Goal: Information Seeking & Learning: Check status

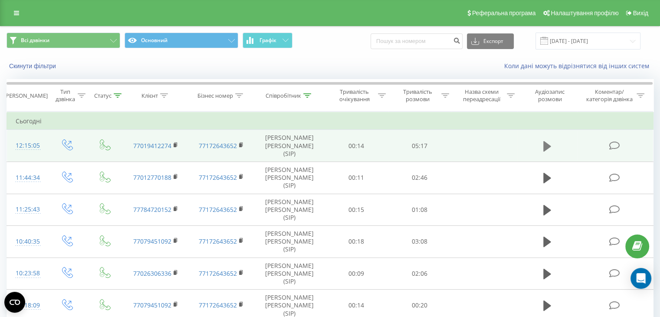
click at [547, 141] on icon at bounding box center [547, 145] width 8 height 10
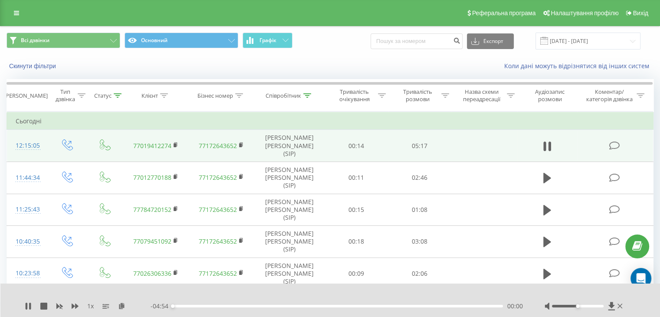
click at [242, 306] on div "00:00" at bounding box center [338, 305] width 330 height 3
click at [275, 304] on div "01:31" at bounding box center [338, 305] width 330 height 3
click at [319, 305] on div "00:00" at bounding box center [338, 305] width 330 height 3
click at [334, 306] on div "02:11" at bounding box center [338, 305] width 330 height 3
click at [354, 307] on div "- 02:29 02:25 02:25" at bounding box center [336, 305] width 372 height 9
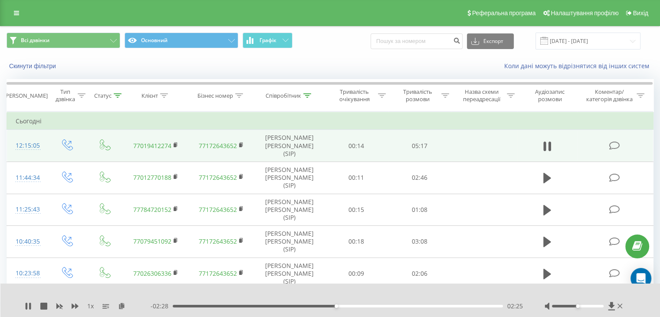
click at [356, 305] on div "02:25" at bounding box center [338, 305] width 330 height 3
click at [247, 305] on div "02:44" at bounding box center [338, 305] width 330 height 3
click at [25, 307] on icon at bounding box center [28, 305] width 7 height 7
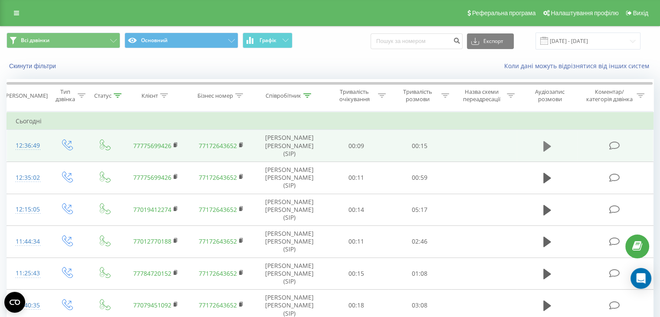
click at [544, 143] on icon at bounding box center [547, 145] width 8 height 10
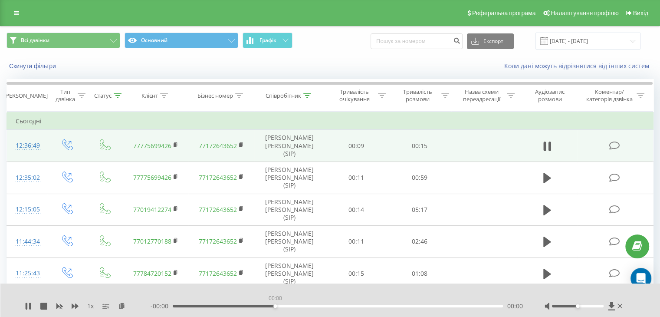
click at [276, 306] on div "00:00" at bounding box center [338, 305] width 330 height 3
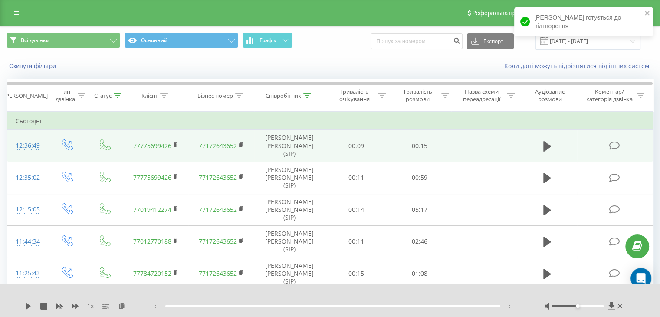
click at [262, 307] on div at bounding box center [332, 305] width 335 height 3
click at [261, 305] on div at bounding box center [332, 305] width 335 height 3
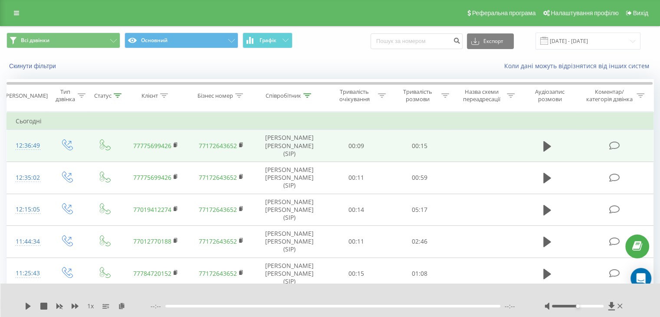
click at [242, 305] on div at bounding box center [332, 305] width 335 height 3
click at [26, 307] on icon at bounding box center [28, 305] width 5 height 7
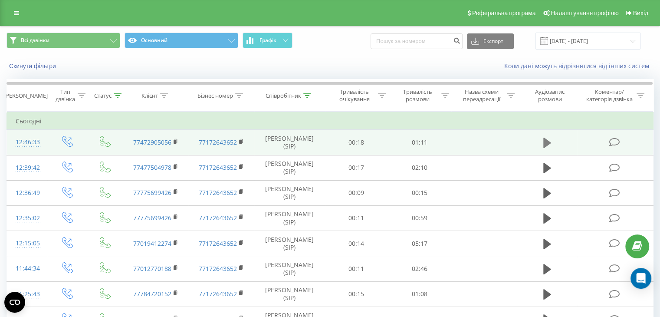
click at [545, 139] on icon at bounding box center [547, 142] width 8 height 10
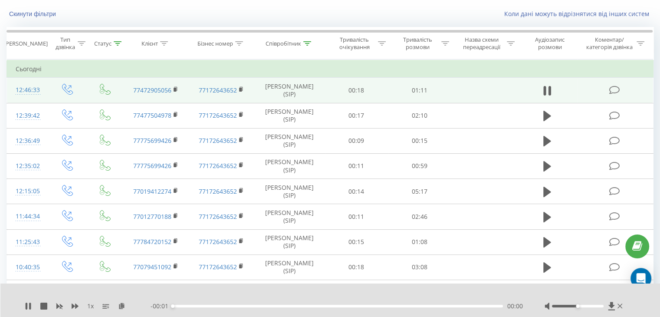
scroll to position [62, 0]
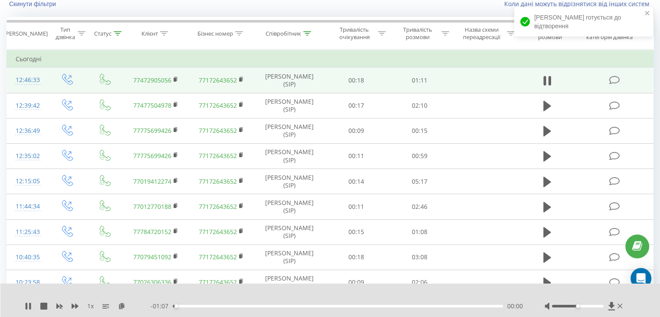
click at [277, 305] on div "00:00" at bounding box center [338, 305] width 330 height 3
click at [350, 304] on div "00:22" at bounding box center [338, 305] width 330 height 3
click at [399, 304] on div "00:37" at bounding box center [338, 305] width 330 height 3
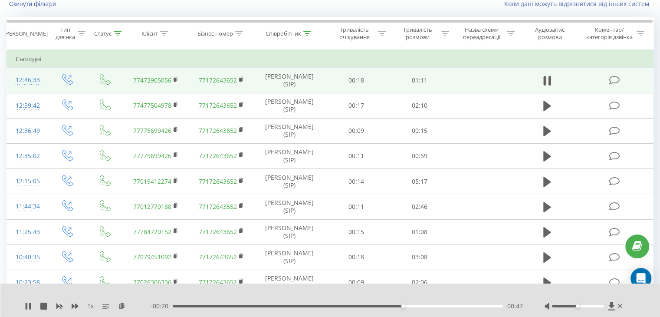
click at [441, 304] on div "00:47" at bounding box center [338, 305] width 330 height 3
click at [26, 304] on icon at bounding box center [27, 305] width 2 height 7
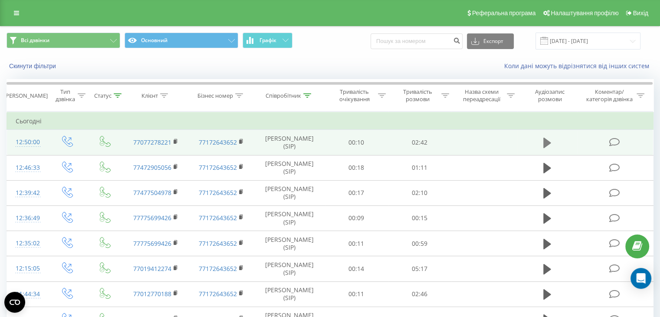
click at [543, 141] on icon at bounding box center [547, 142] width 8 height 10
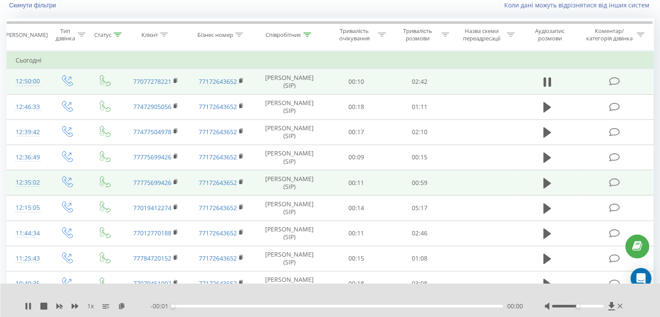
scroll to position [64, 0]
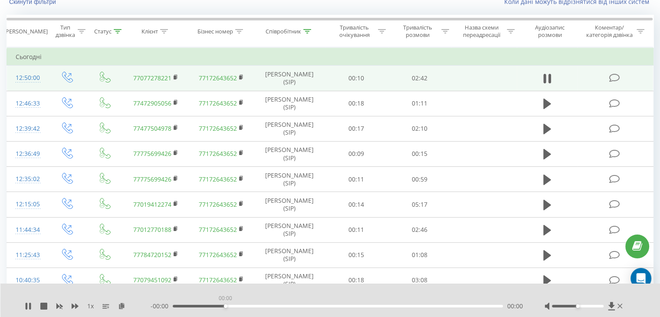
click at [226, 306] on div "00:00" at bounding box center [338, 305] width 330 height 3
click at [232, 305] on div "00:01" at bounding box center [338, 305] width 330 height 3
click at [243, 305] on div "00:28" at bounding box center [338, 305] width 330 height 3
click at [256, 305] on div "00:38" at bounding box center [338, 305] width 330 height 3
click at [269, 305] on div "00:44" at bounding box center [338, 305] width 330 height 3
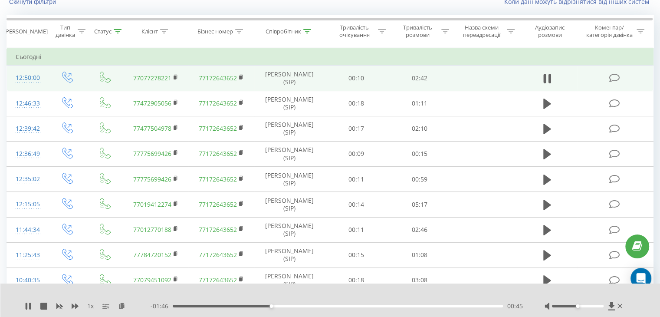
click at [284, 306] on div "00:45" at bounding box center [338, 305] width 330 height 3
click at [295, 306] on div "00:52" at bounding box center [338, 305] width 330 height 3
click at [306, 306] on div "01:01" at bounding box center [338, 305] width 330 height 3
click at [210, 306] on div "01:03" at bounding box center [338, 305] width 330 height 3
click at [25, 308] on icon at bounding box center [28, 305] width 7 height 7
